Goal: Task Accomplishment & Management: Manage account settings

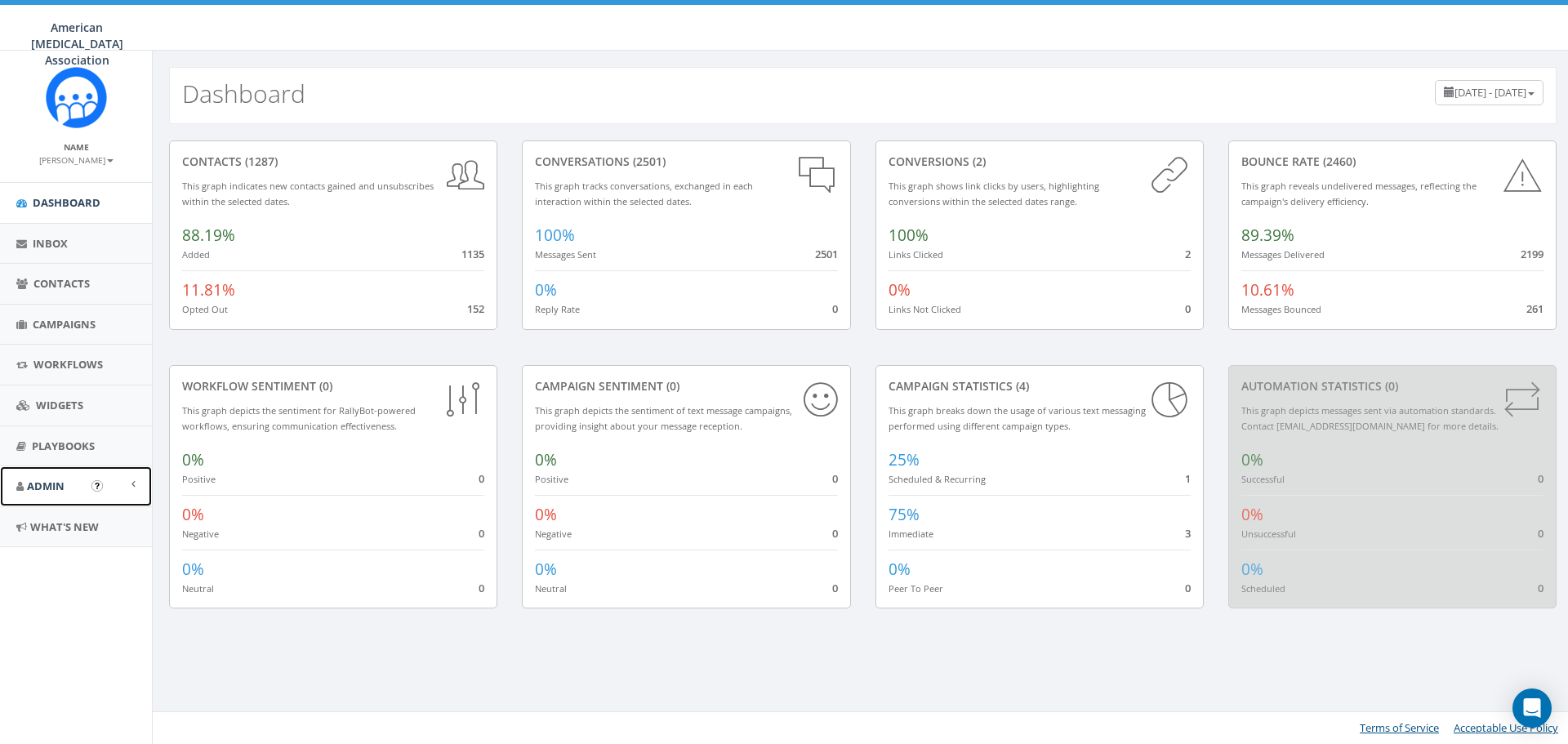
click at [39, 491] on span "Admin" at bounding box center [45, 486] width 37 height 15
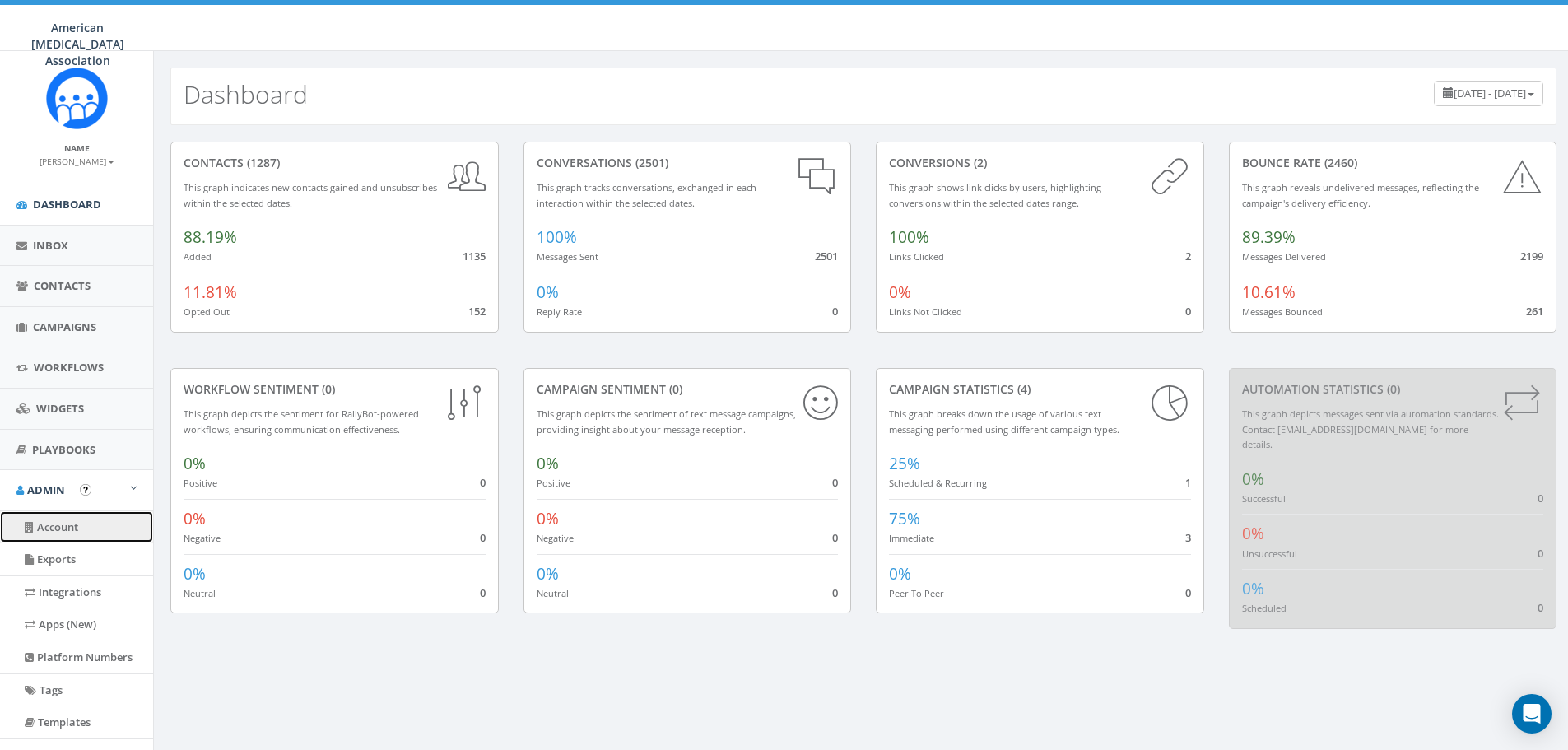
click at [83, 532] on link "Account" at bounding box center [77, 527] width 153 height 32
